Goal: Transaction & Acquisition: Purchase product/service

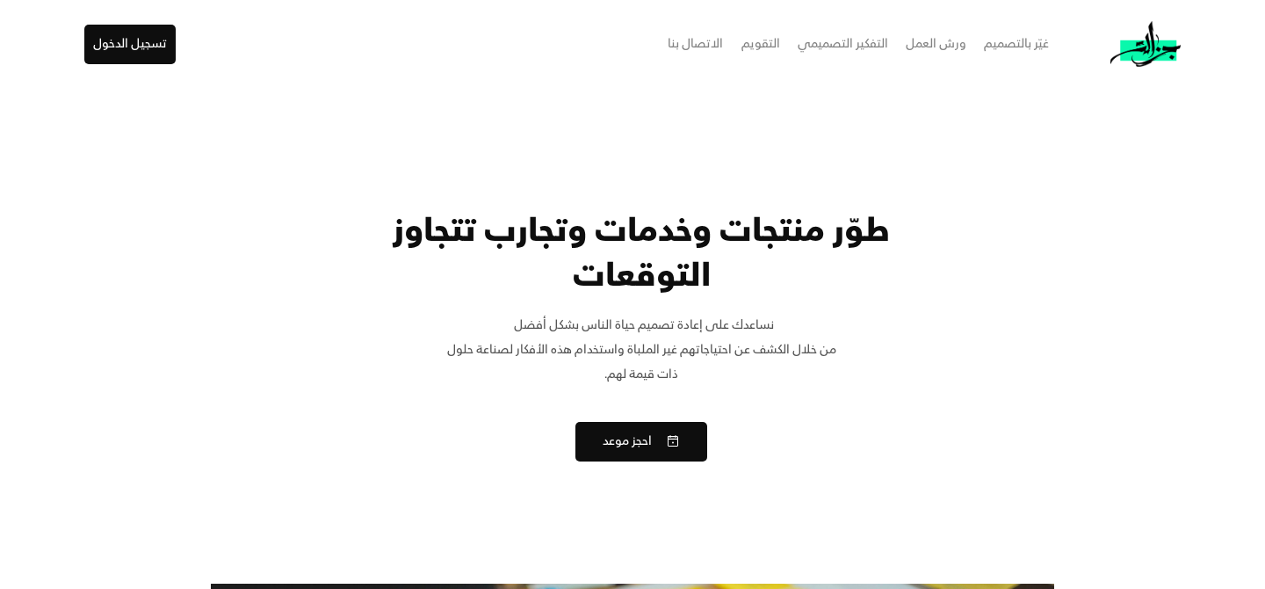
click at [952, 49] on div "ورش العمل" at bounding box center [936, 44] width 61 height 25
click at [879, 43] on div "التفكير التصميمي" at bounding box center [843, 44] width 90 height 25
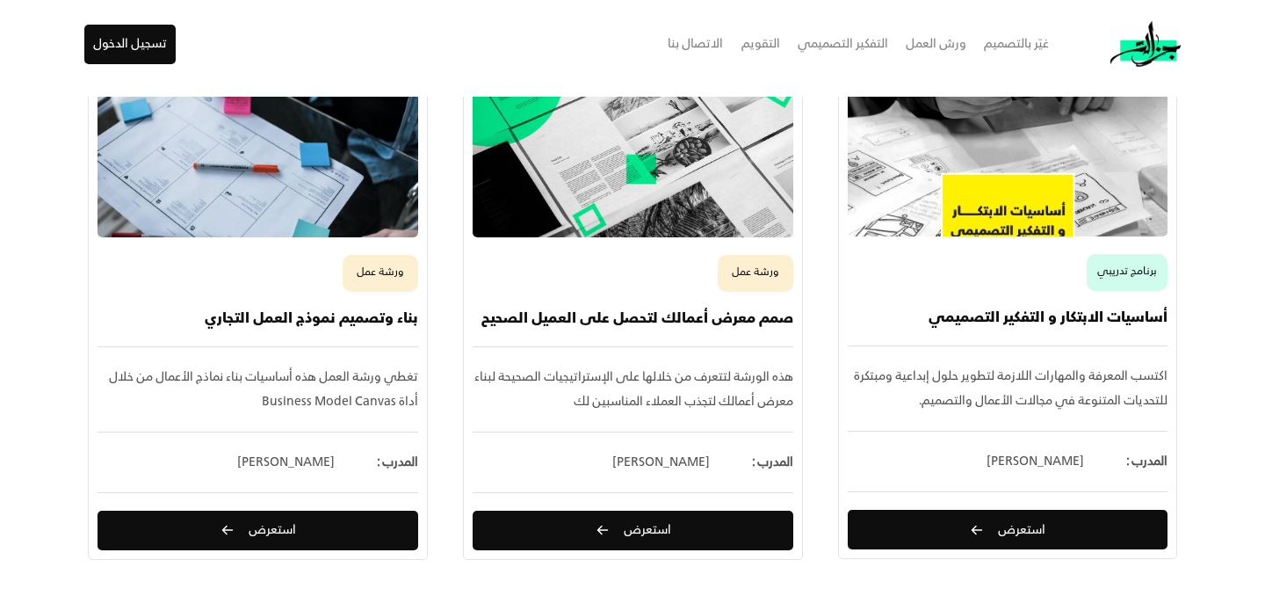
scroll to position [1263, 0]
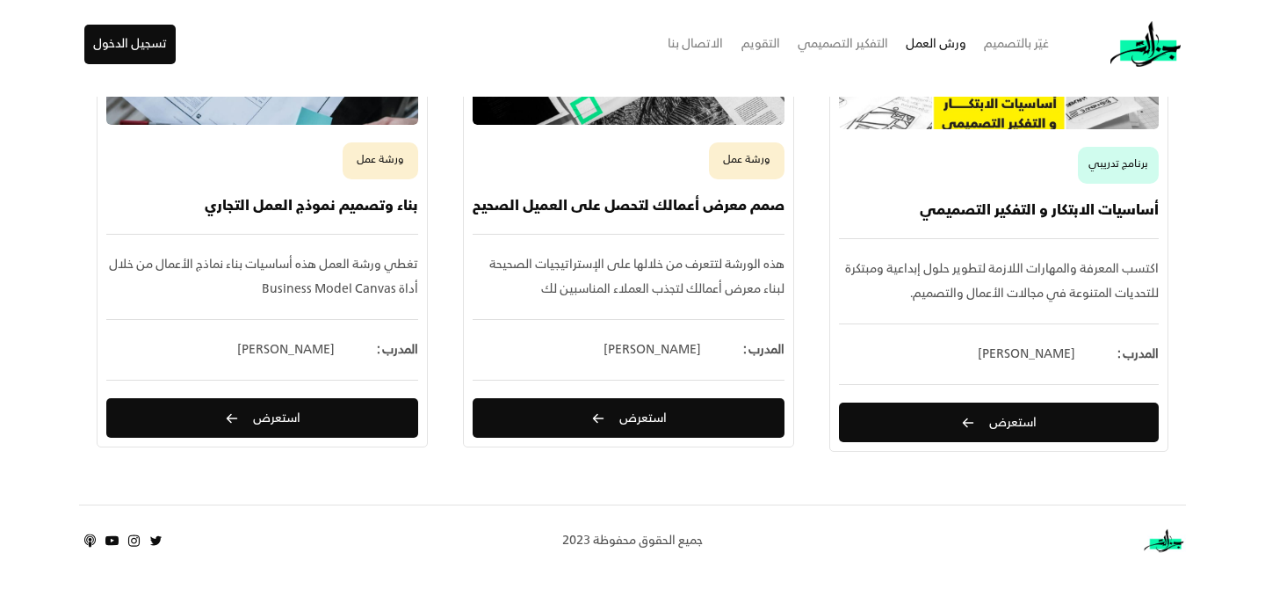
scroll to position [511, 0]
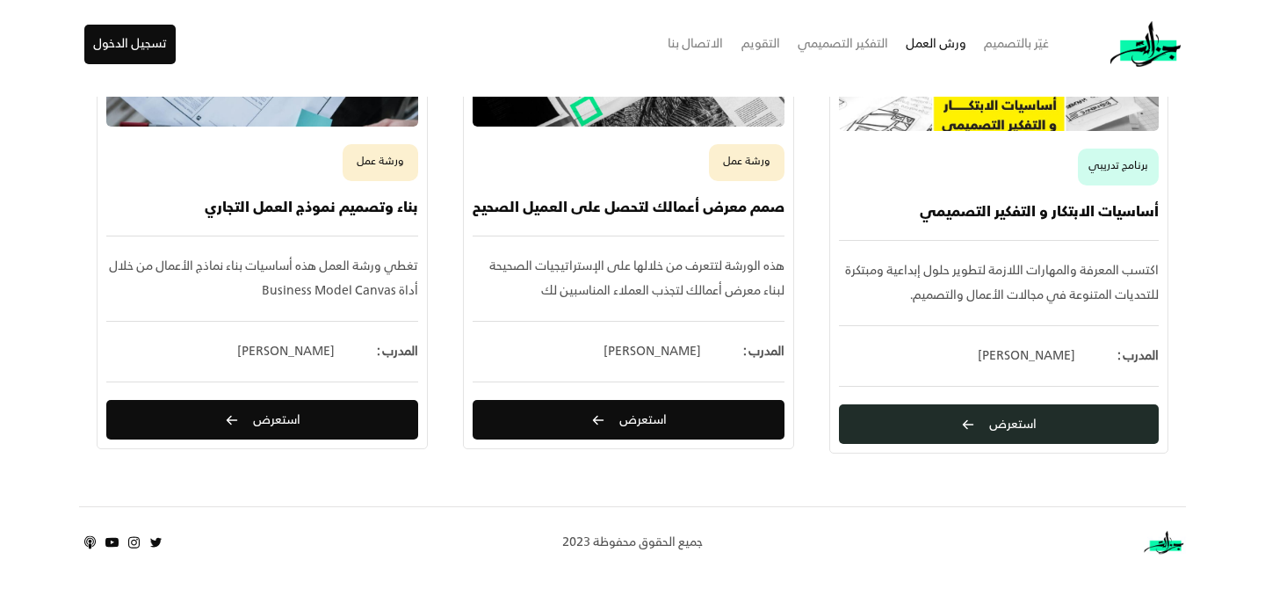
click at [879, 428] on button "استعرض" at bounding box center [999, 424] width 320 height 40
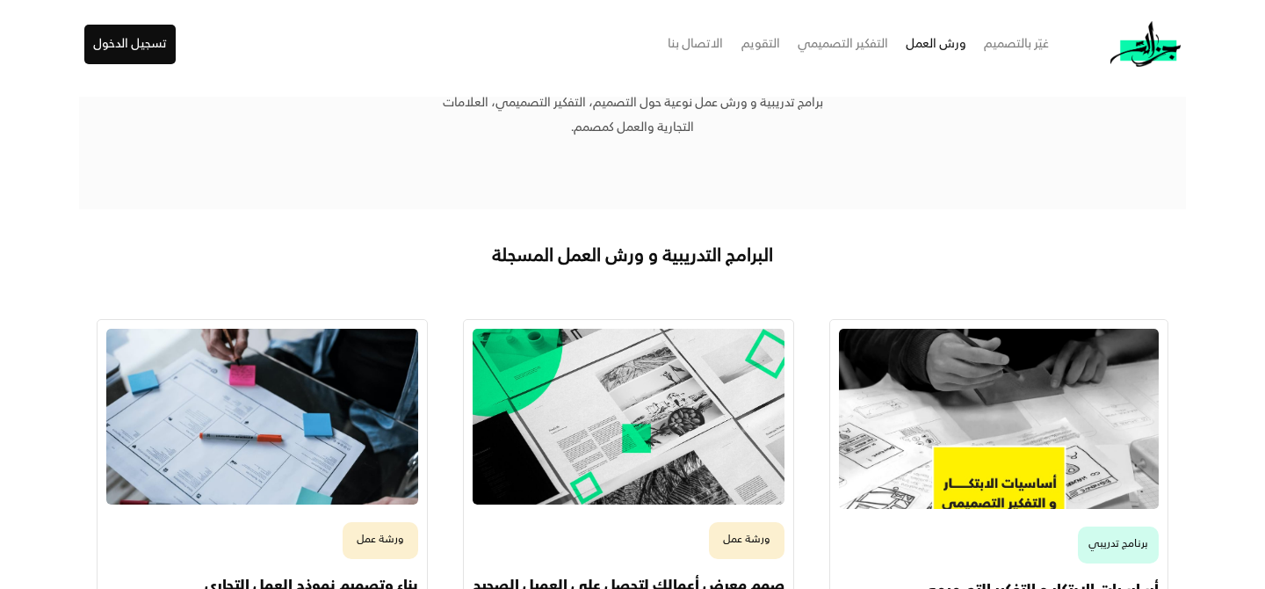
scroll to position [0, 0]
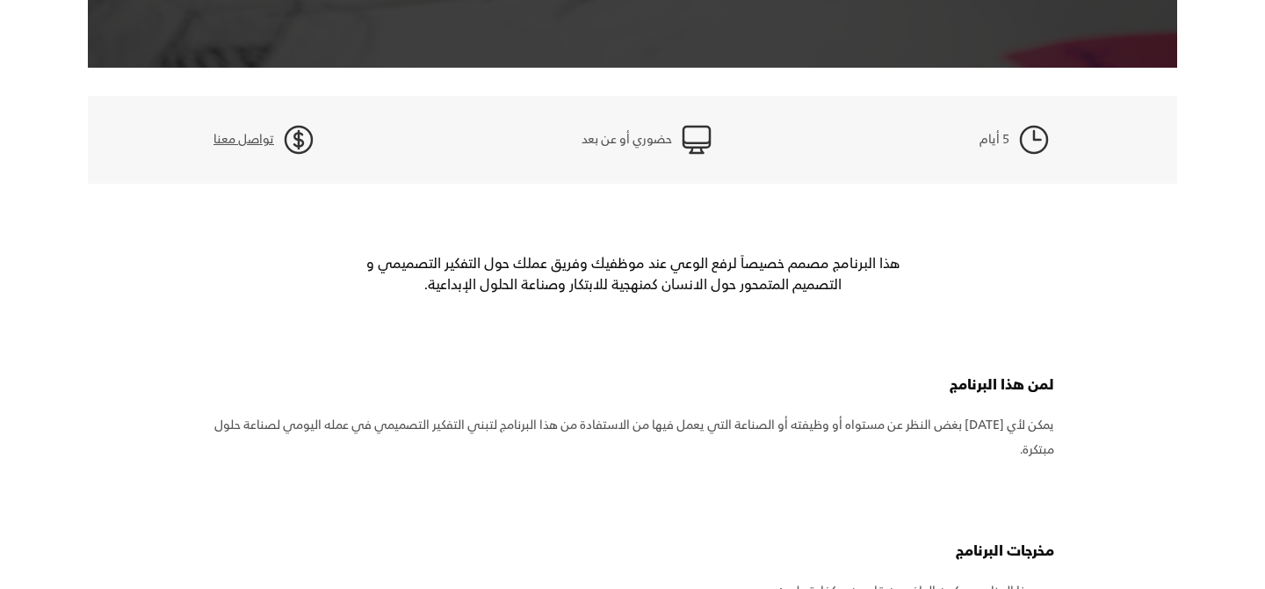
scroll to position [480, 0]
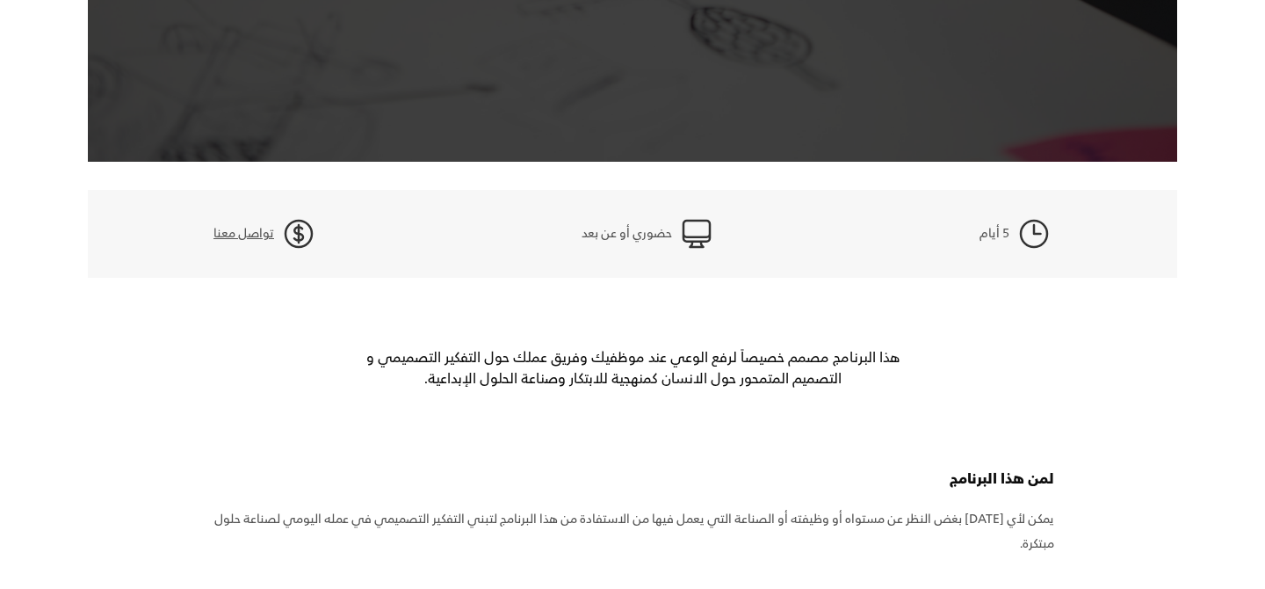
click at [255, 232] on div "تواصل معنا" at bounding box center [243, 233] width 61 height 25
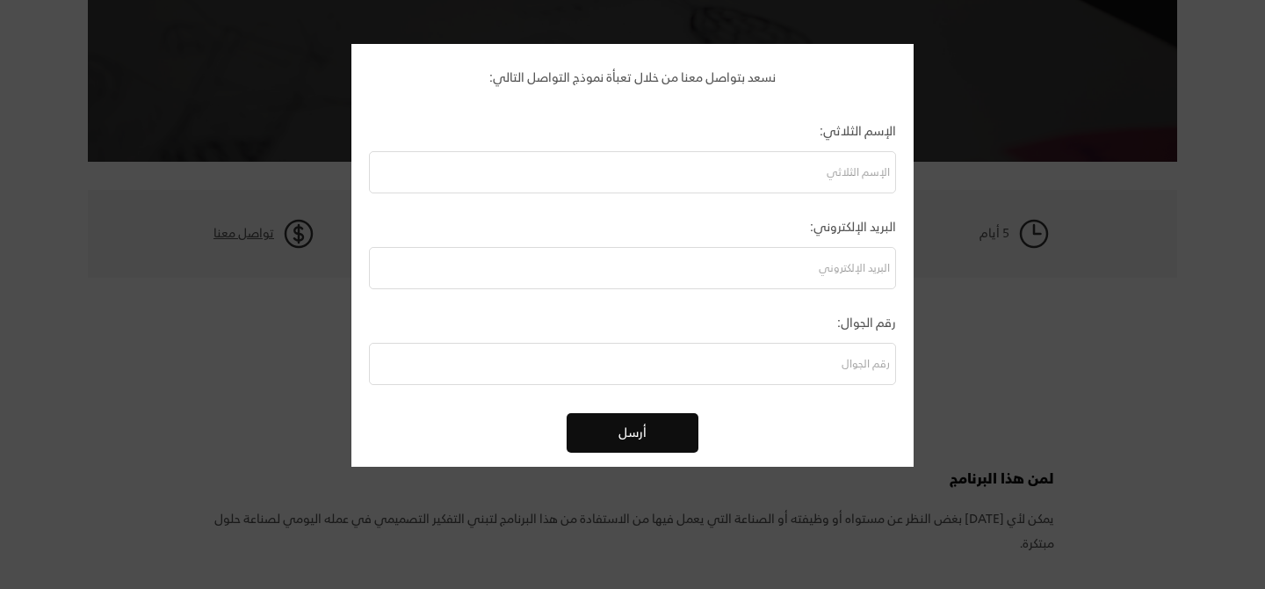
click at [666, 144] on div "الإسم الثلاثي:" at bounding box center [632, 132] width 527 height 40
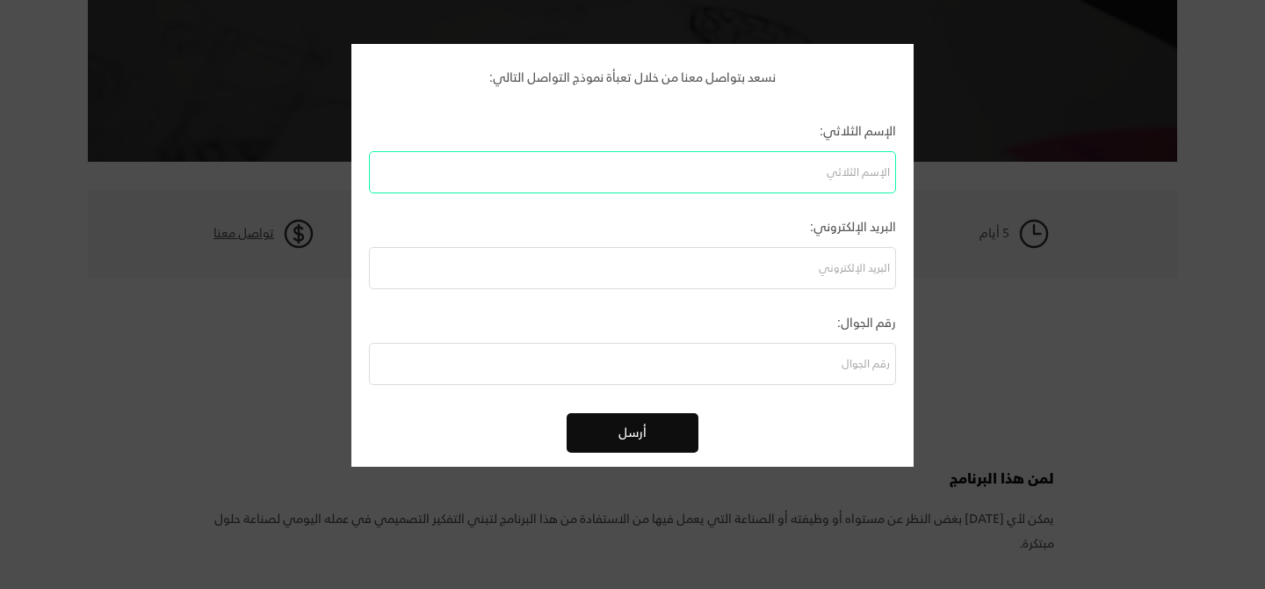
click at [666, 185] on input "input" at bounding box center [632, 172] width 527 height 42
type input "[PERSON_NAME]"
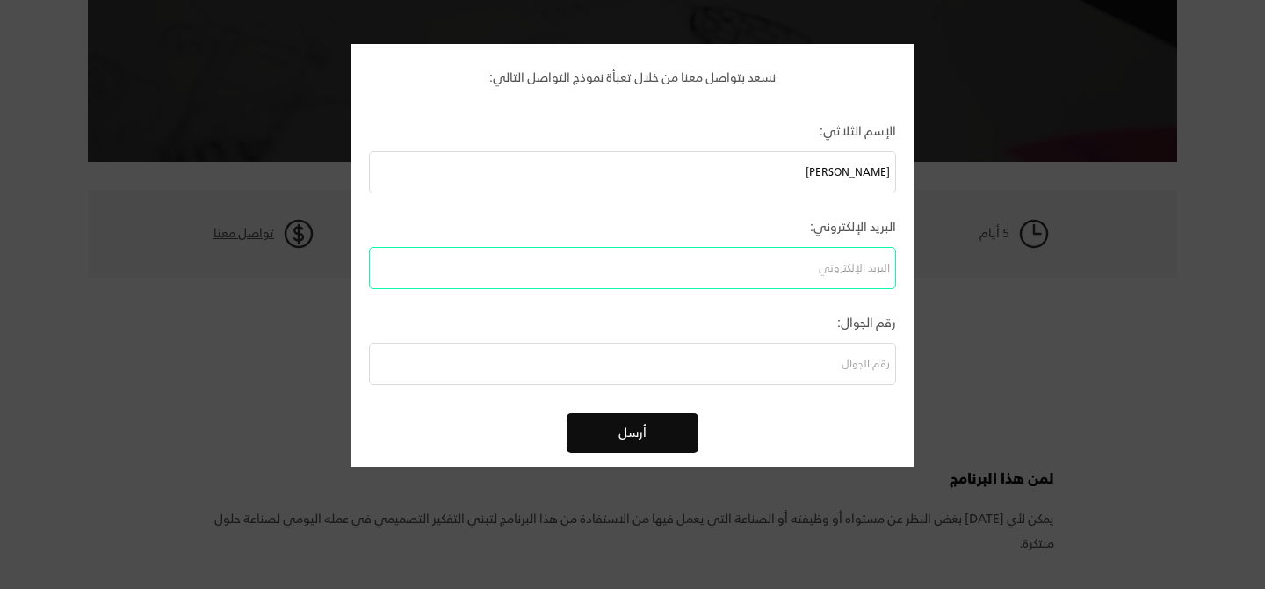
click at [662, 261] on input "email" at bounding box center [632, 268] width 527 height 42
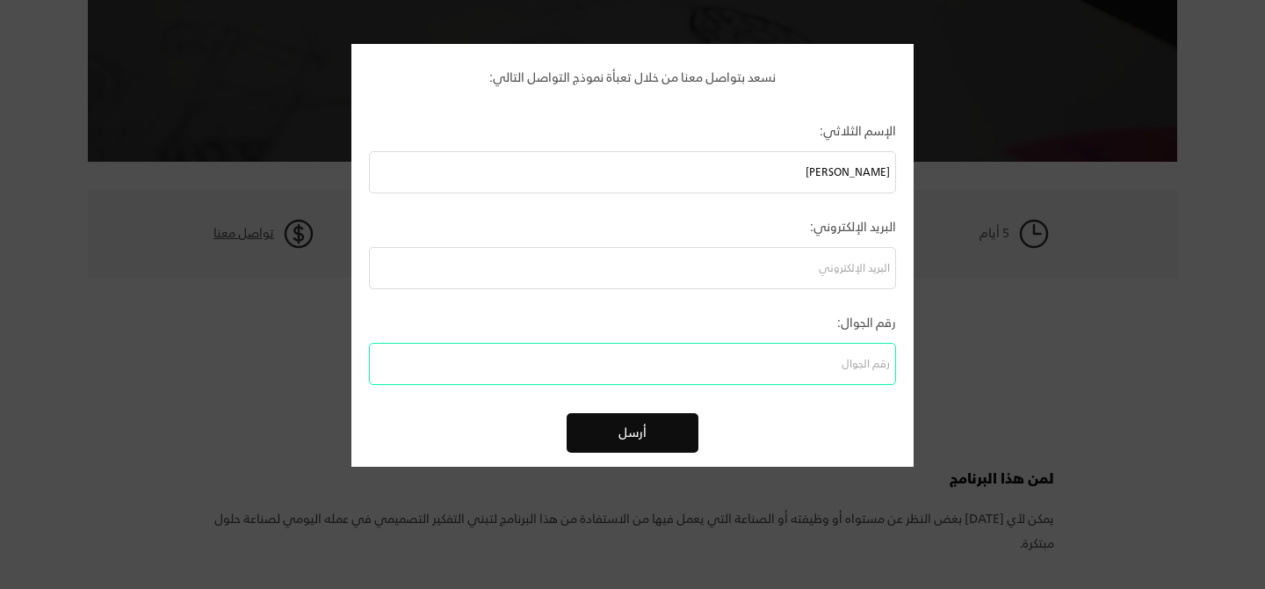
click at [690, 383] on input "input" at bounding box center [632, 364] width 527 height 42
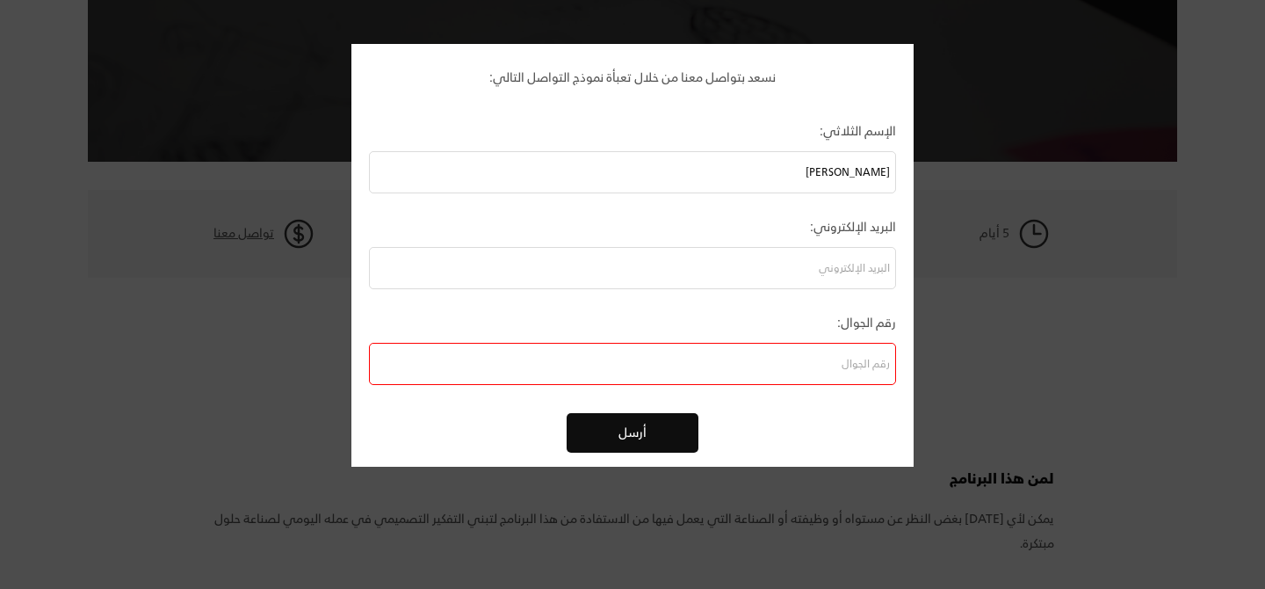
click at [716, 373] on input "input" at bounding box center [632, 364] width 527 height 42
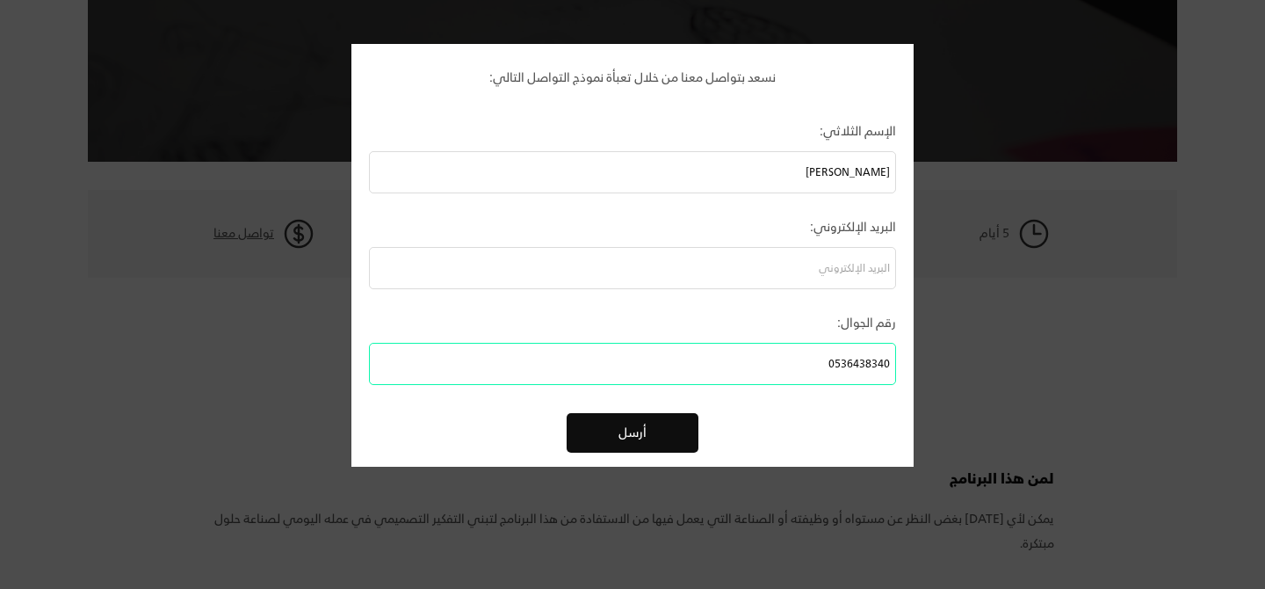
type input "0536438340"
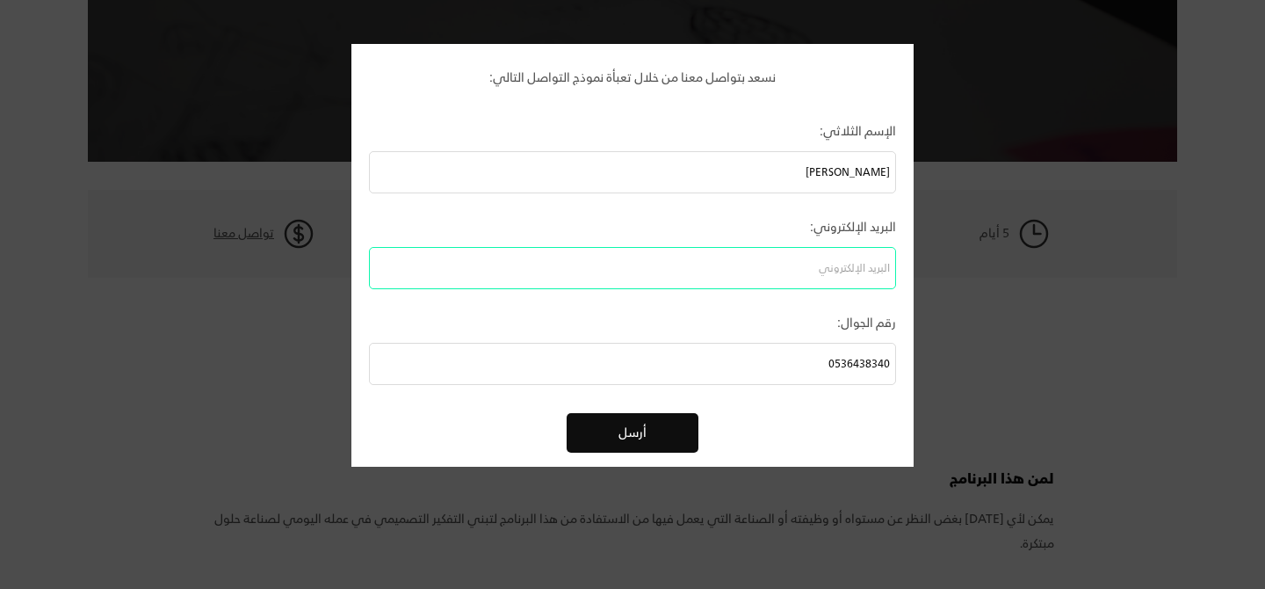
click at [765, 265] on input "email" at bounding box center [632, 268] width 527 height 42
paste input "[EMAIL_ADDRESS][DOMAIN_NAME]"
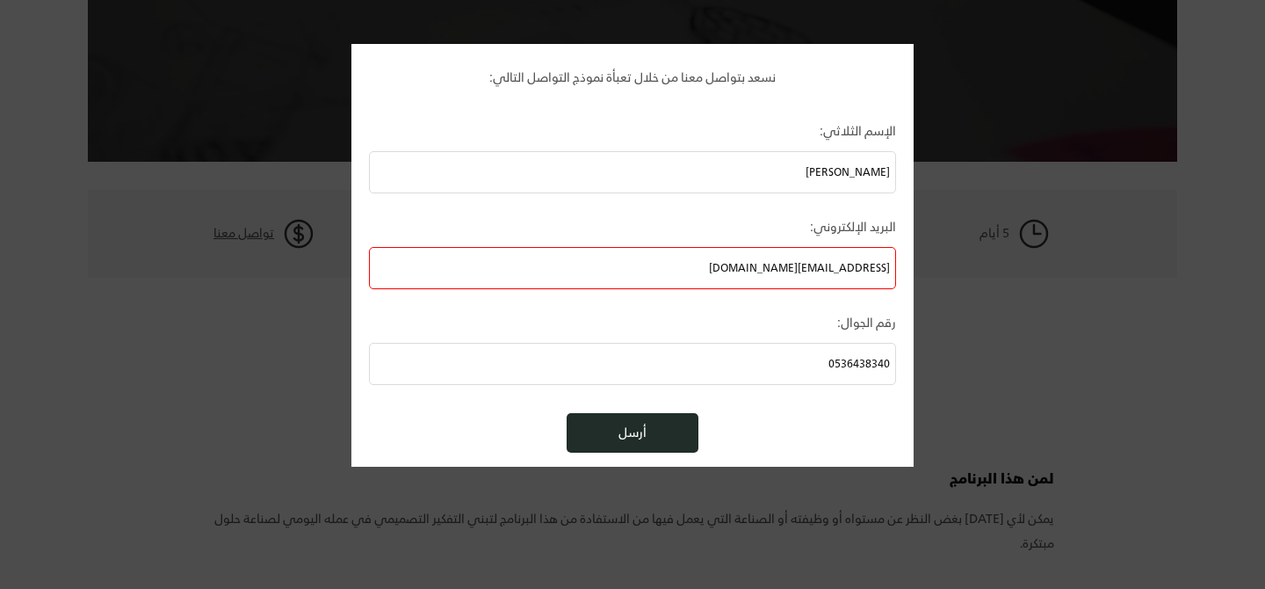
type input "[EMAIL_ADDRESS][DOMAIN_NAME]"
click at [659, 444] on button "أرسل" at bounding box center [633, 433] width 132 height 40
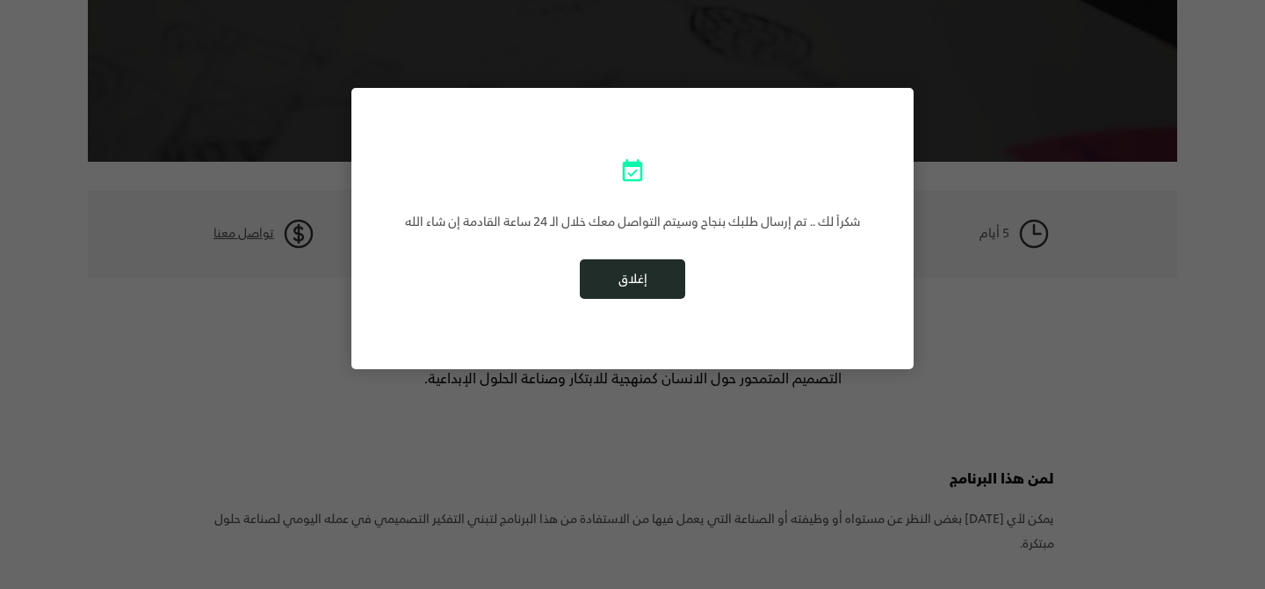
click at [644, 284] on button "إغلاق" at bounding box center [632, 279] width 105 height 40
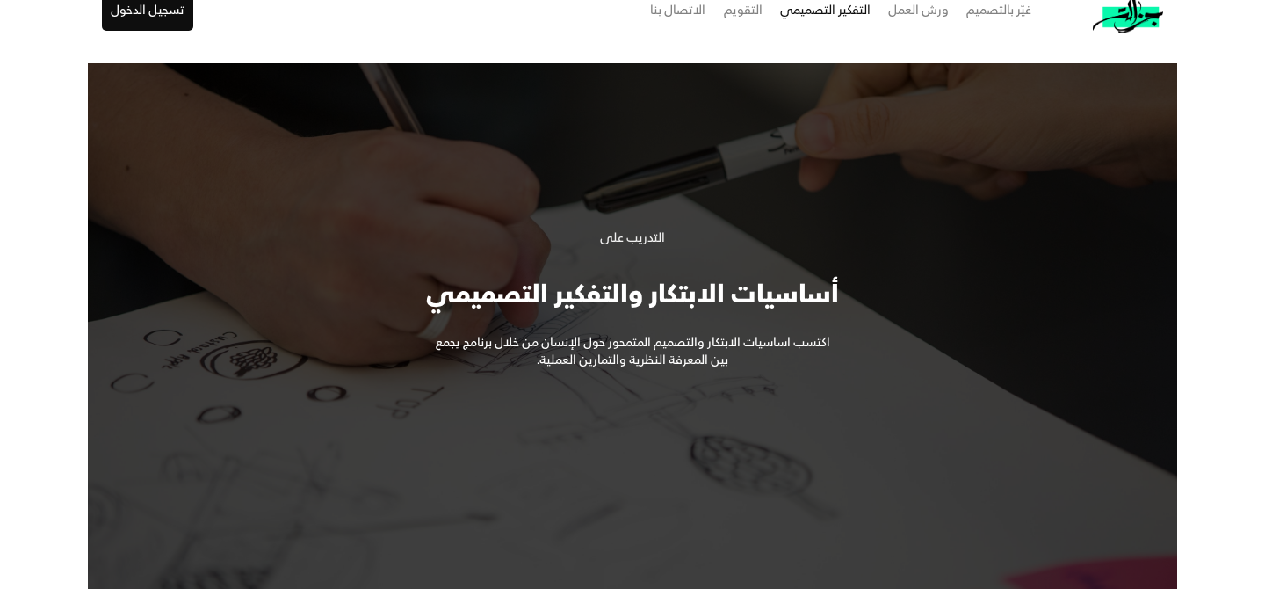
scroll to position [0, 0]
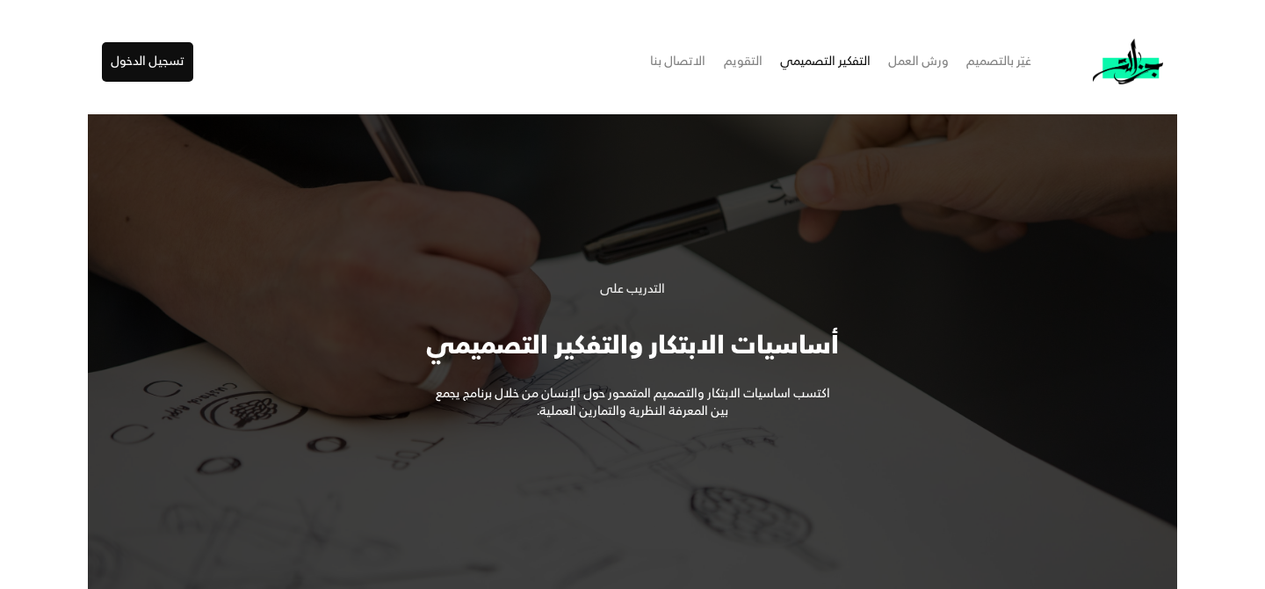
click at [891, 72] on div "ورش العمل" at bounding box center [918, 61] width 61 height 25
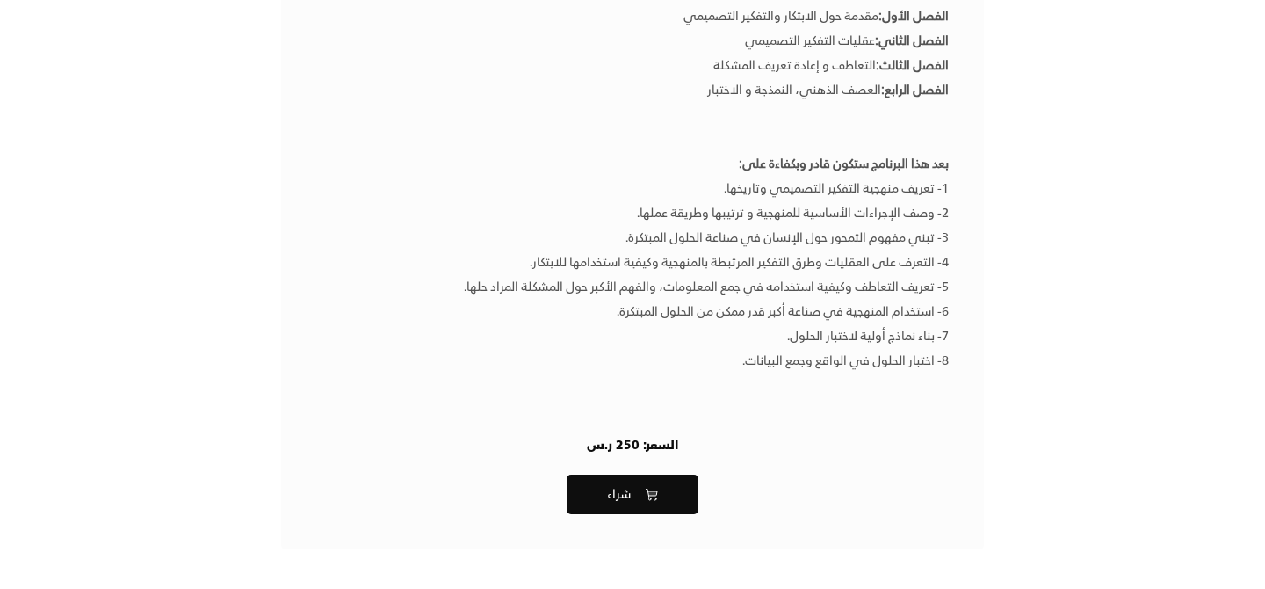
scroll to position [598, 0]
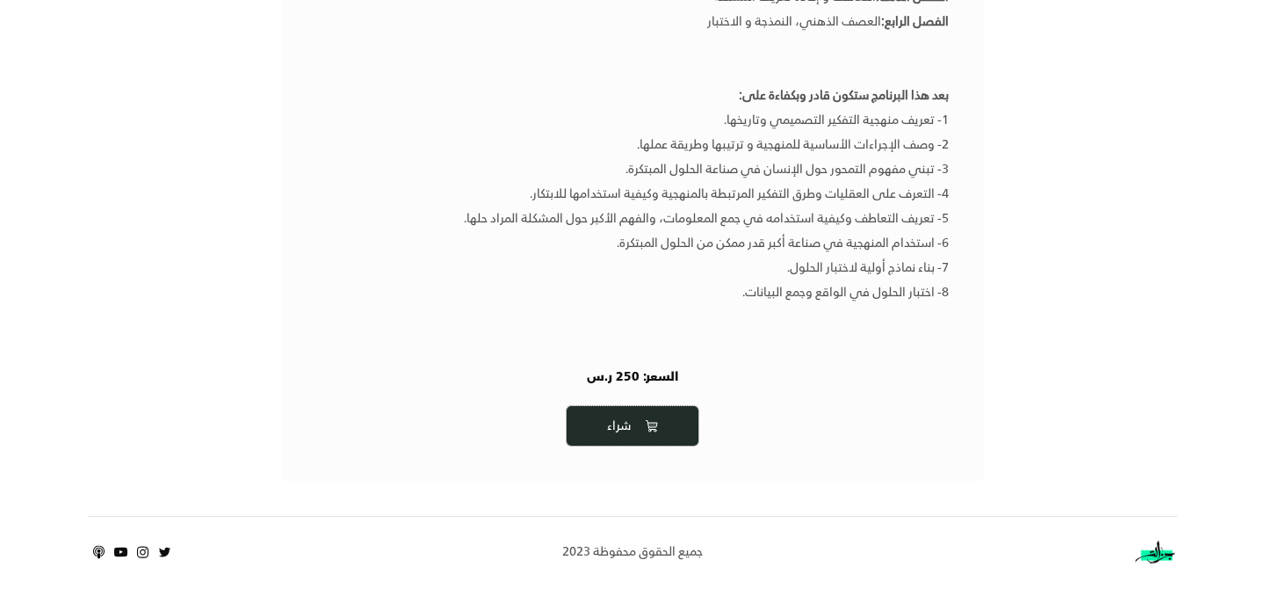
click at [676, 441] on button "شراء" at bounding box center [633, 426] width 132 height 40
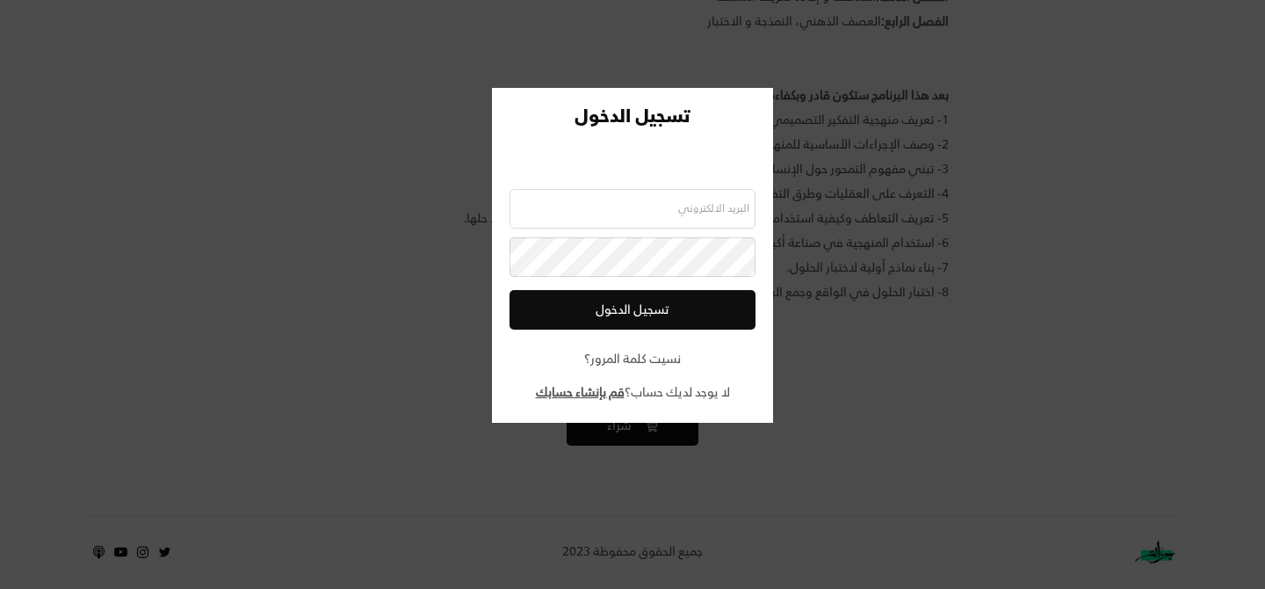
click at [897, 298] on div at bounding box center [632, 294] width 1265 height 589
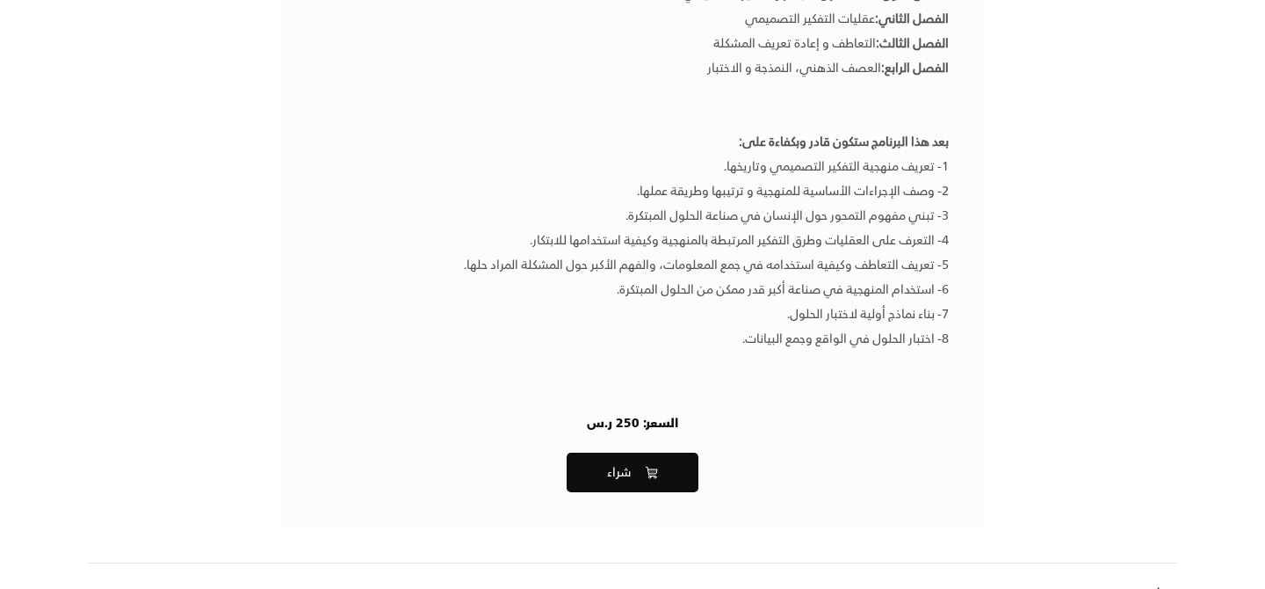
scroll to position [538, 0]
